Goal: Check status: Check status

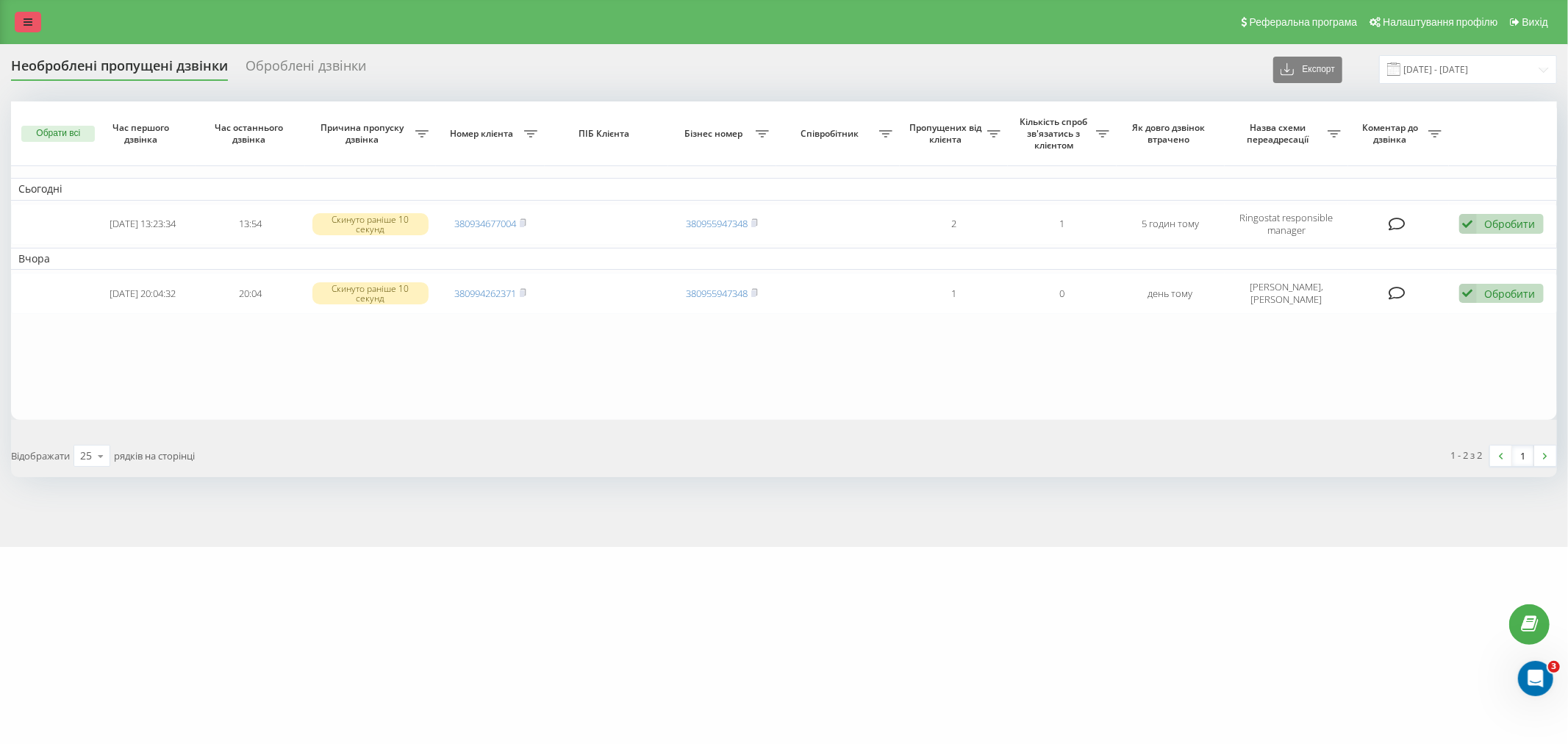
click at [18, 19] on link at bounding box center [28, 22] width 26 height 21
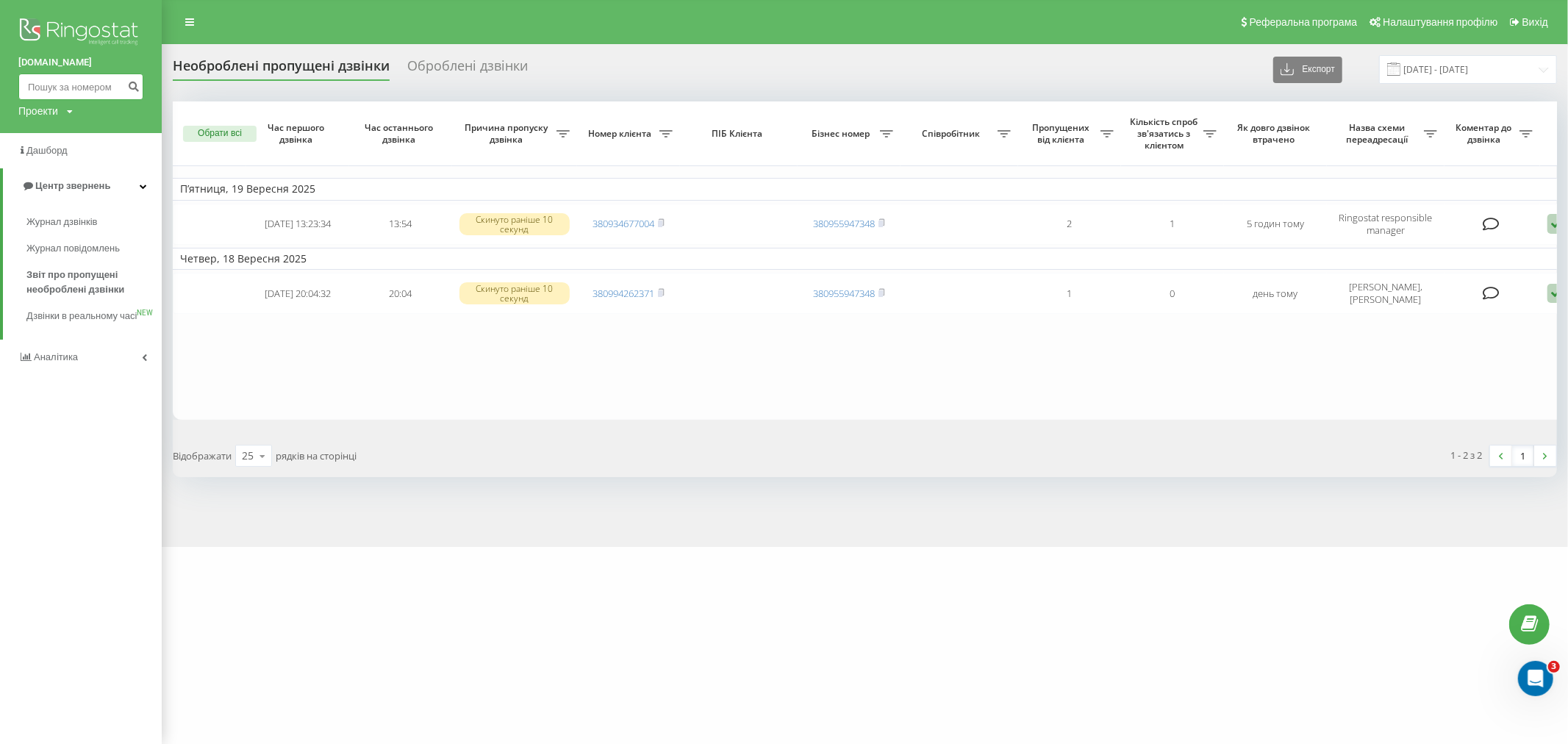
click at [70, 81] on input at bounding box center [81, 87] width 125 height 26
paste input "380970587811"
type input "380970587811"
click at [136, 89] on icon "submit" at bounding box center [134, 84] width 12 height 9
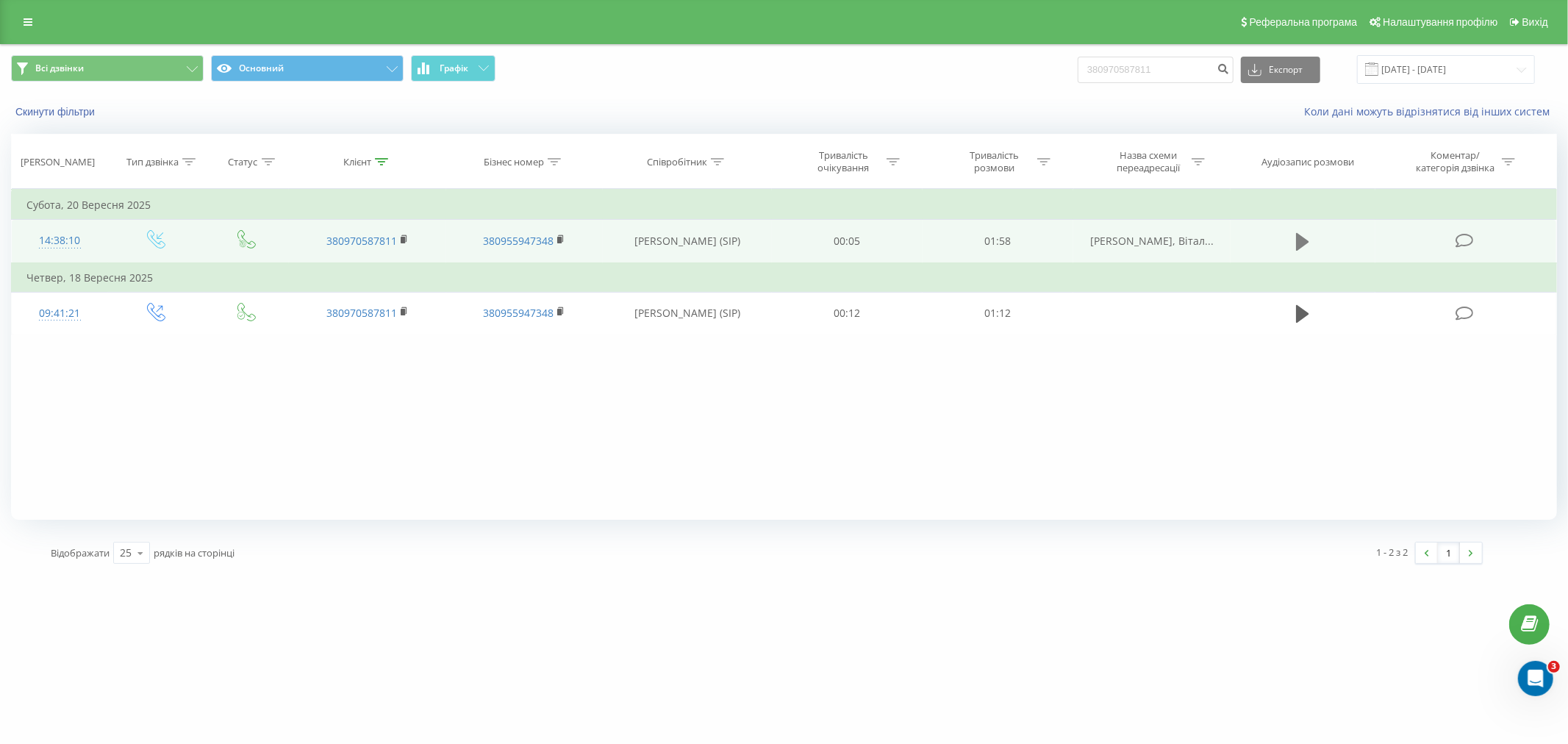
click at [1299, 241] on icon at bounding box center [1303, 241] width 13 height 18
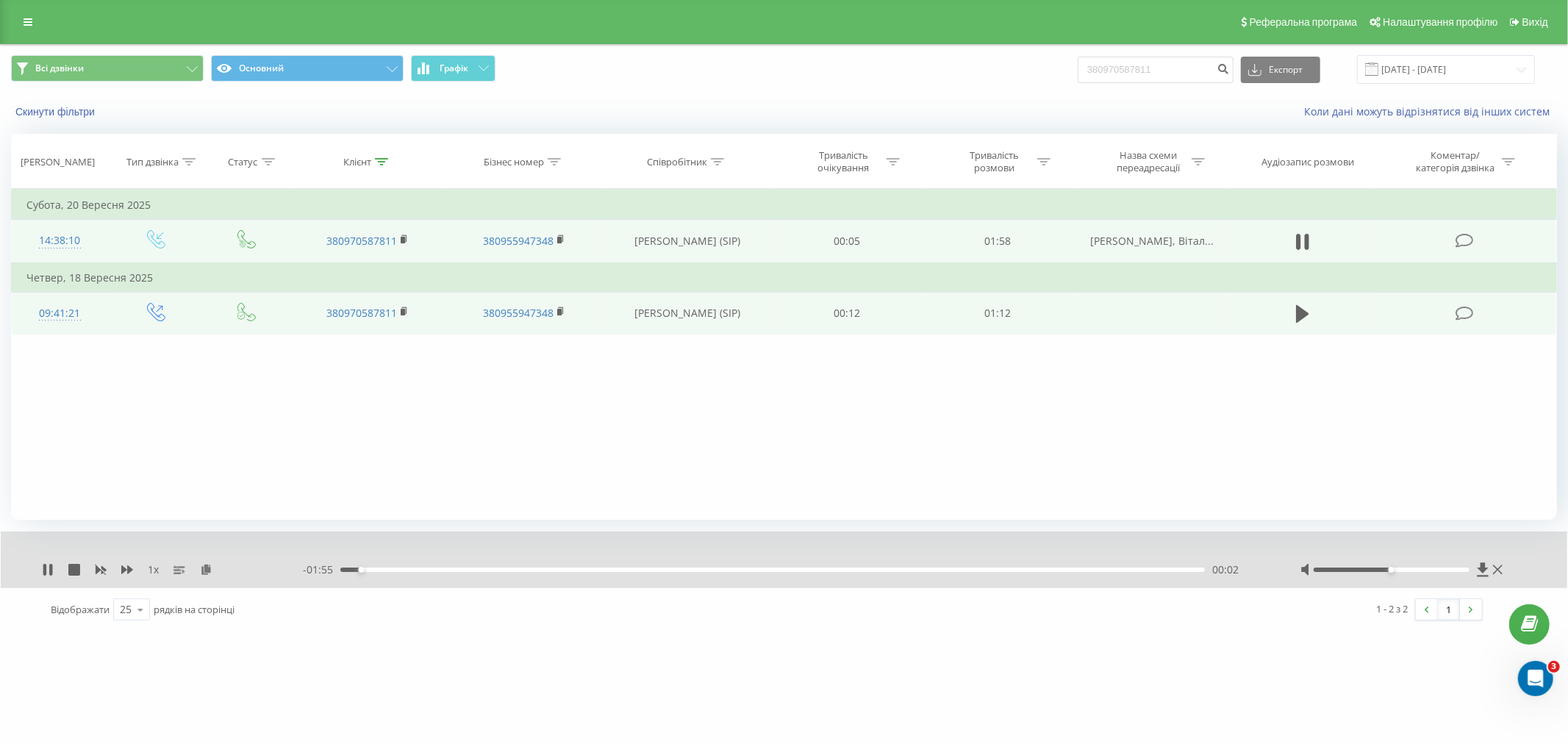
click at [1291, 318] on td at bounding box center [1303, 313] width 145 height 43
click at [1295, 313] on button at bounding box center [1303, 313] width 22 height 22
click at [411, 576] on div "- 00:54 00:18 00:18" at bounding box center [783, 569] width 961 height 15
click at [406, 569] on div "00:05" at bounding box center [773, 569] width 865 height 5
click at [54, 569] on div "1 x" at bounding box center [172, 569] width 261 height 15
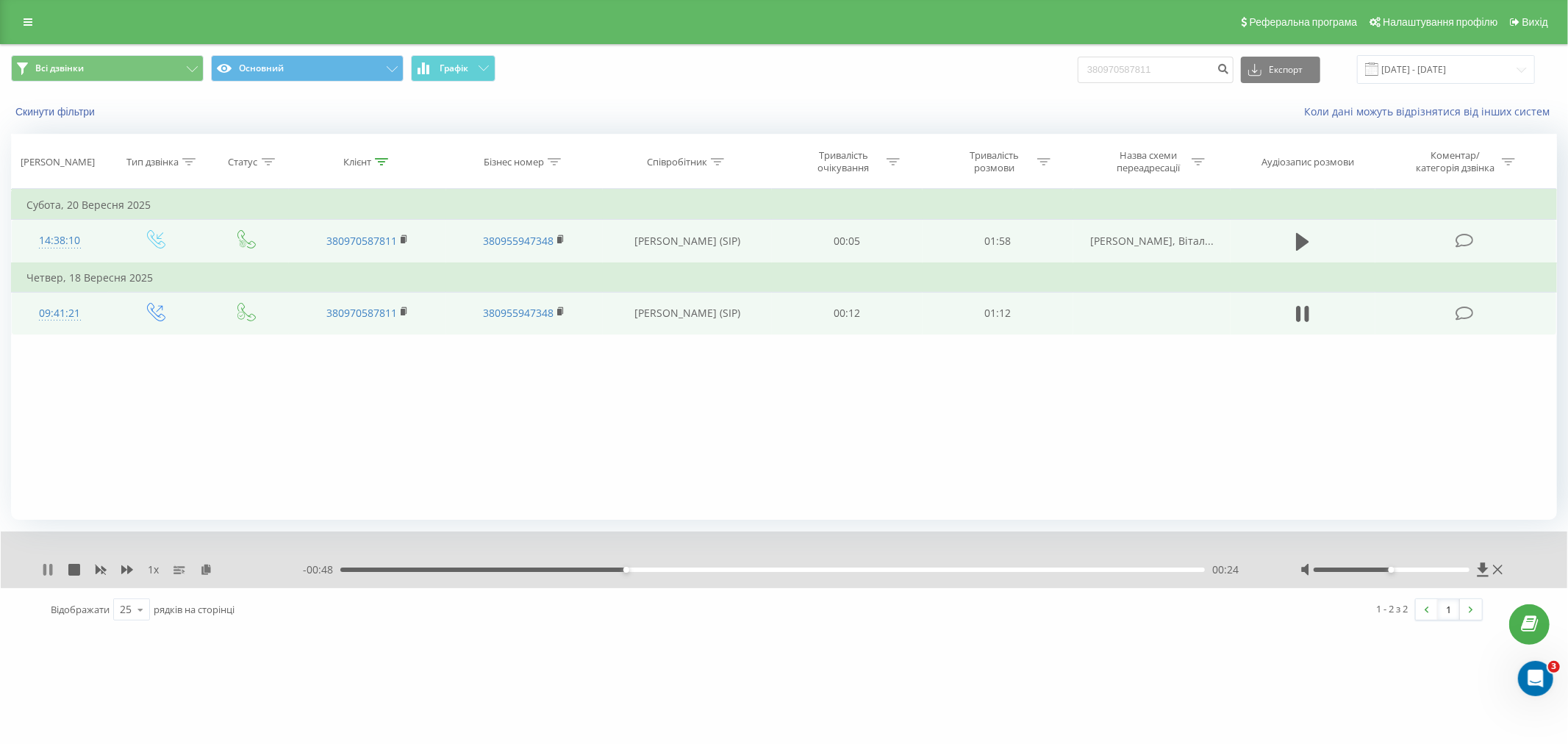
click at [43, 571] on icon at bounding box center [45, 569] width 3 height 12
